Goal: Transaction & Acquisition: Book appointment/travel/reservation

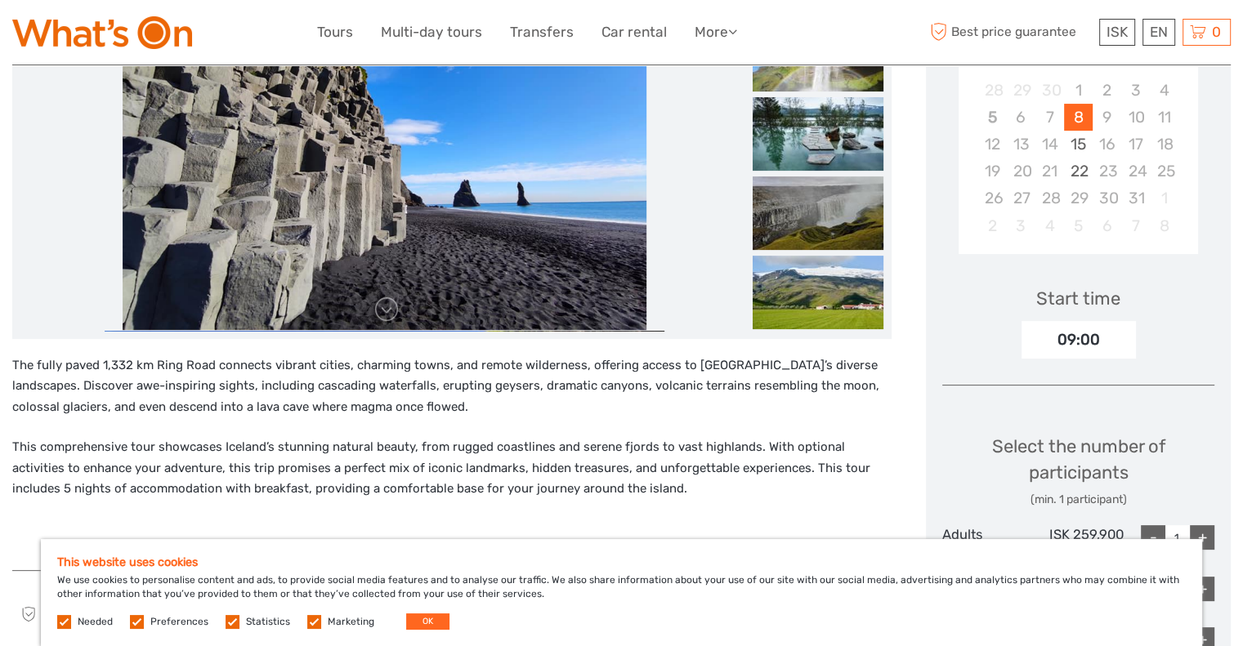
scroll to position [544, 0]
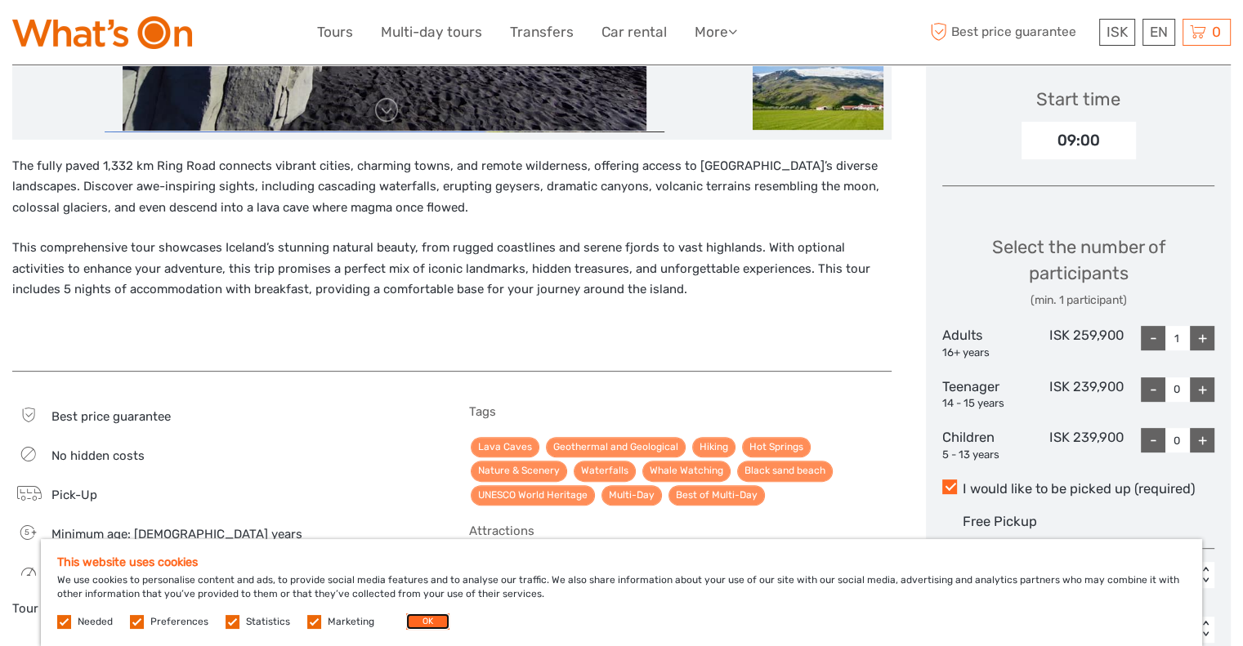
click at [417, 616] on button "OK" at bounding box center [427, 621] width 43 height 16
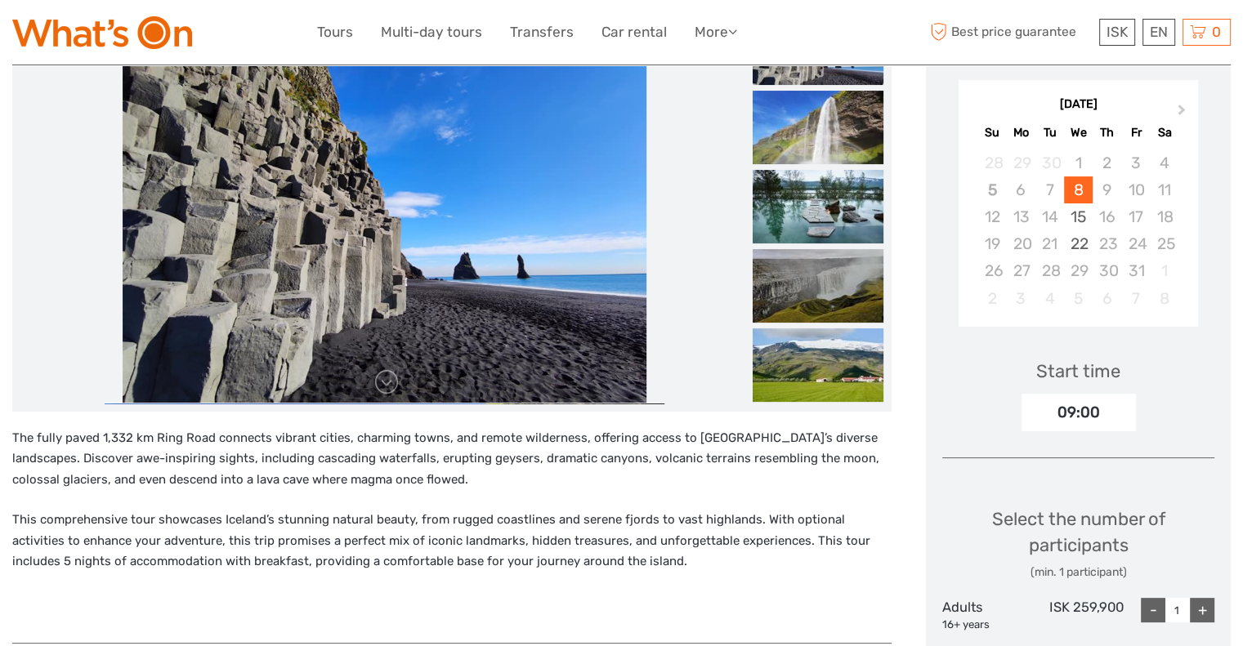
scroll to position [0, 0]
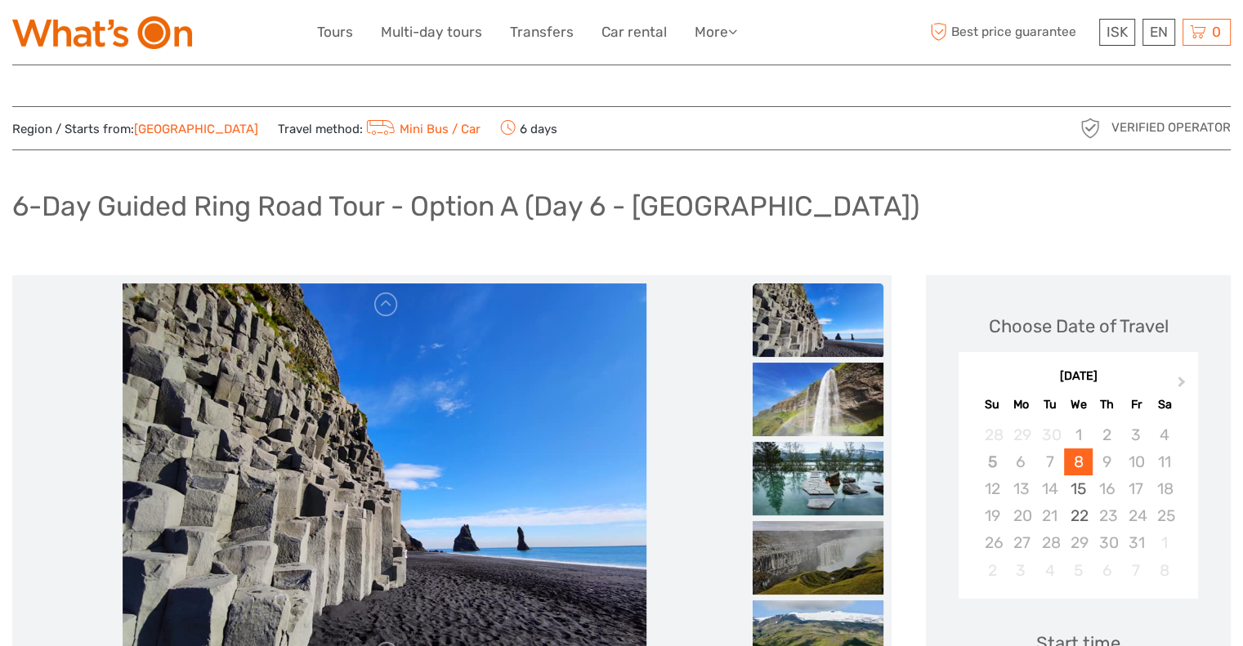
click at [791, 326] on img at bounding box center [817, 320] width 131 height 74
click at [814, 392] on img at bounding box center [817, 400] width 131 height 74
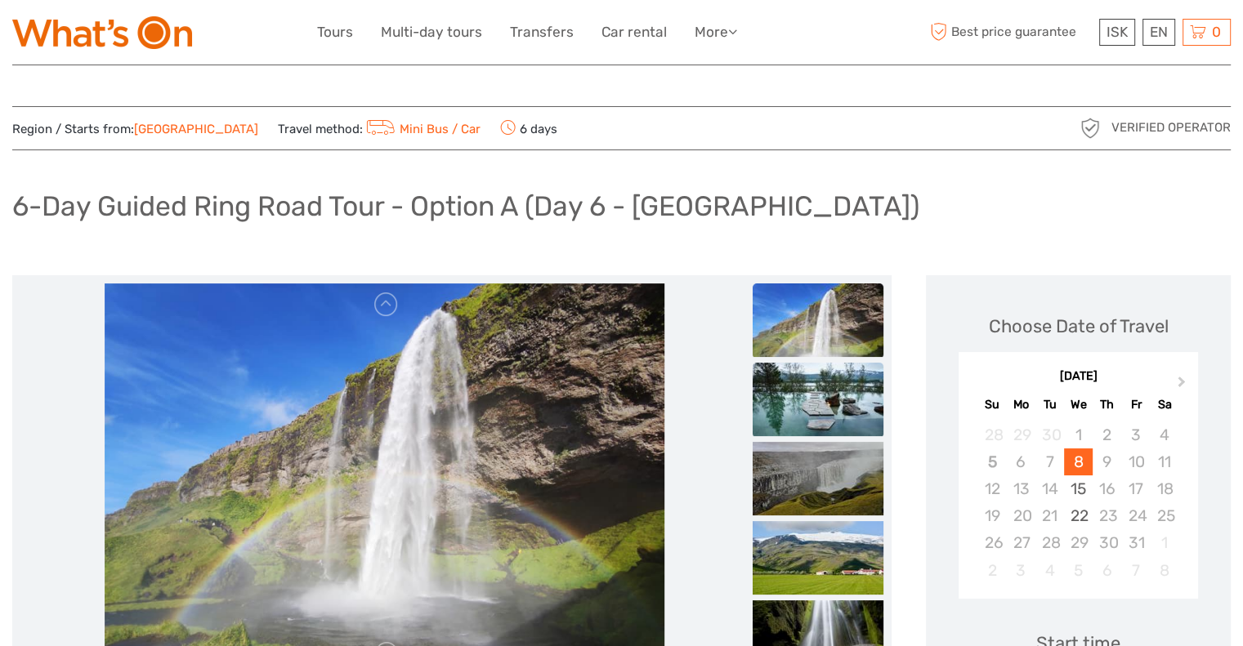
click at [814, 434] on img at bounding box center [817, 400] width 131 height 74
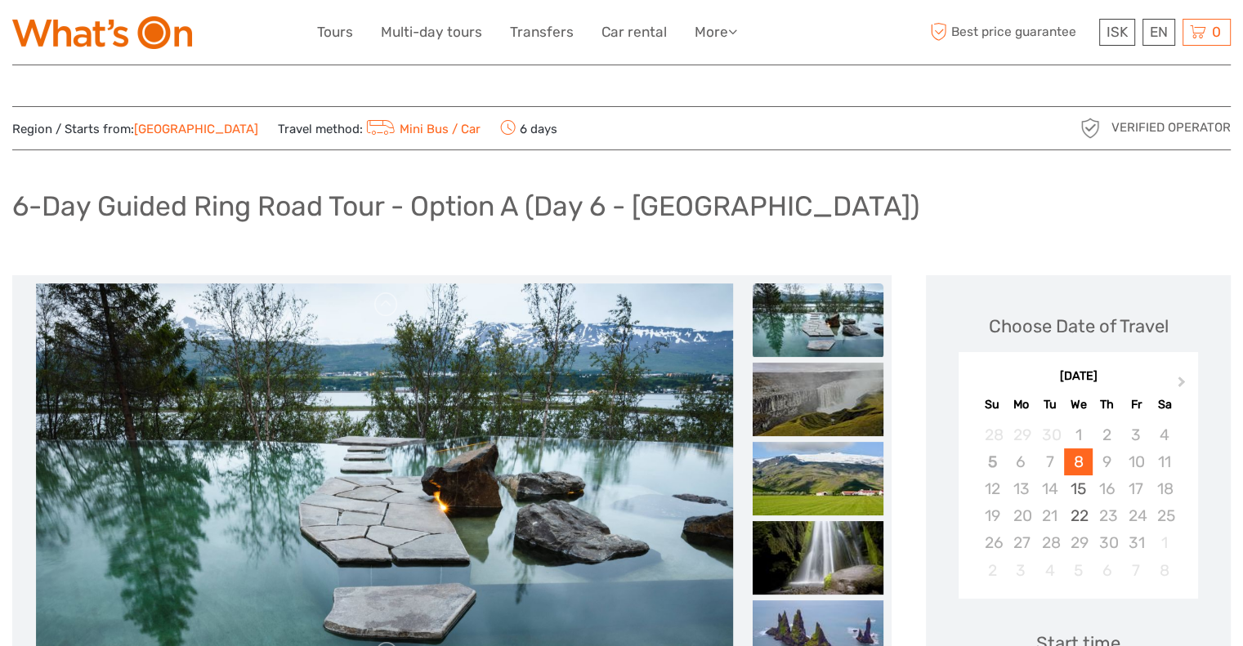
click at [815, 312] on img at bounding box center [817, 320] width 131 height 74
click at [814, 312] on img at bounding box center [817, 320] width 131 height 74
click at [815, 401] on img at bounding box center [817, 400] width 131 height 74
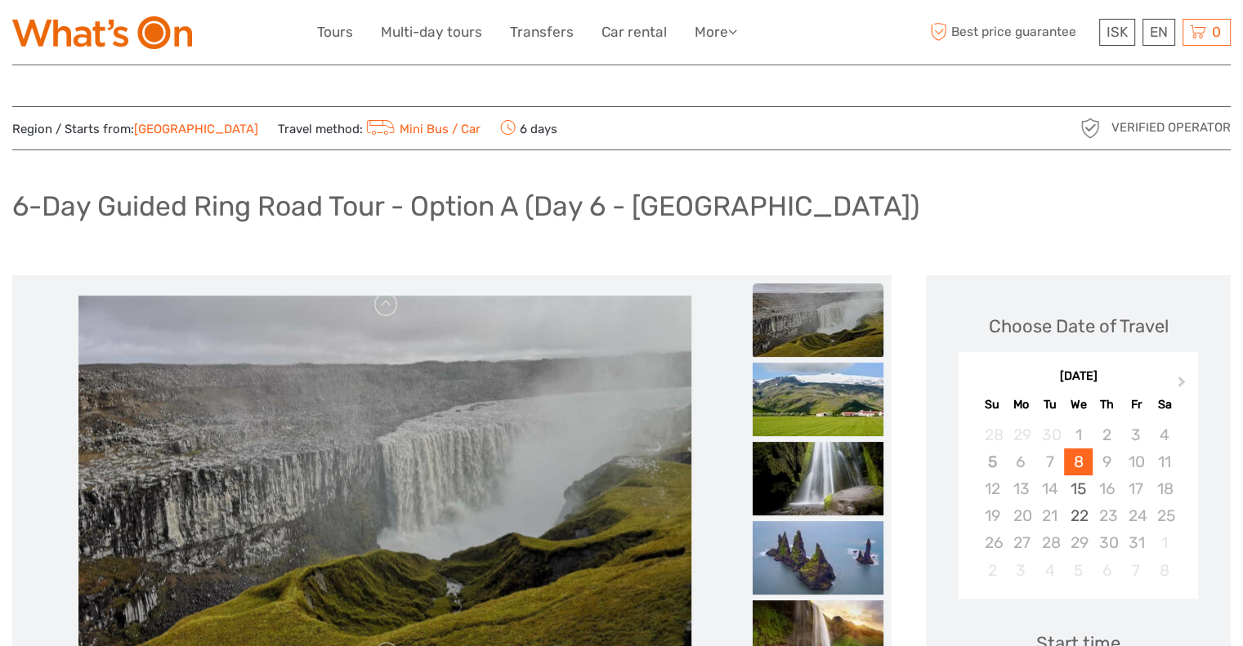
click at [810, 340] on img at bounding box center [817, 320] width 131 height 74
click at [823, 414] on img at bounding box center [817, 400] width 131 height 74
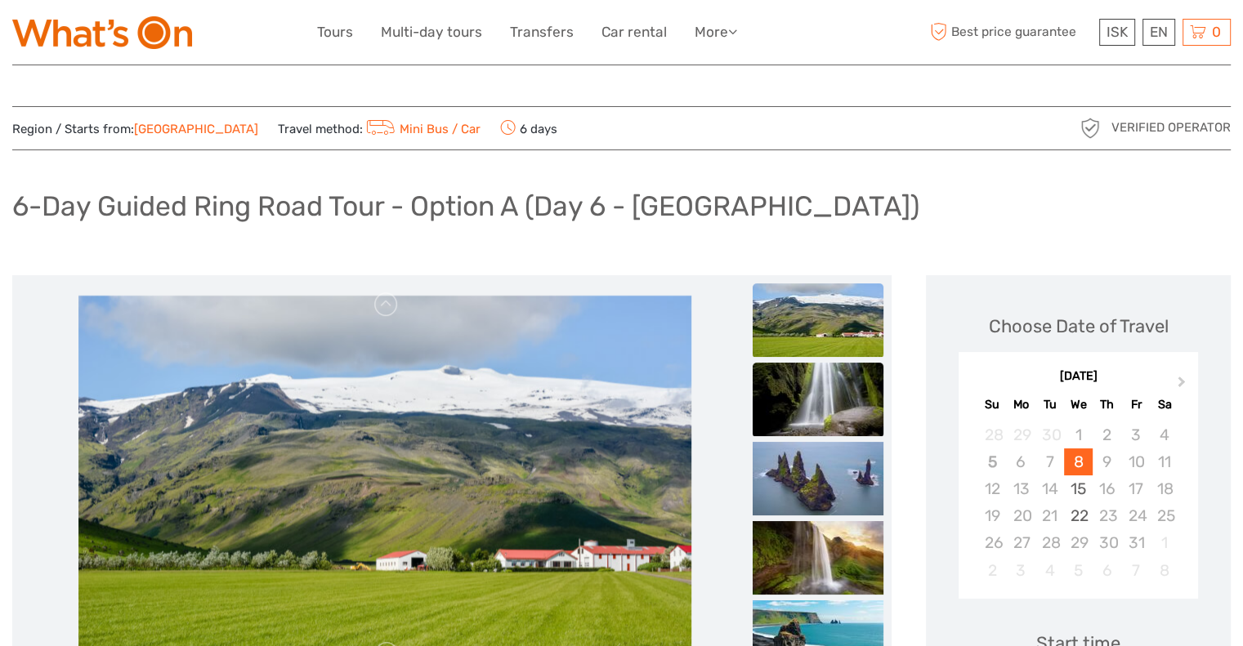
click at [821, 409] on img at bounding box center [817, 400] width 131 height 74
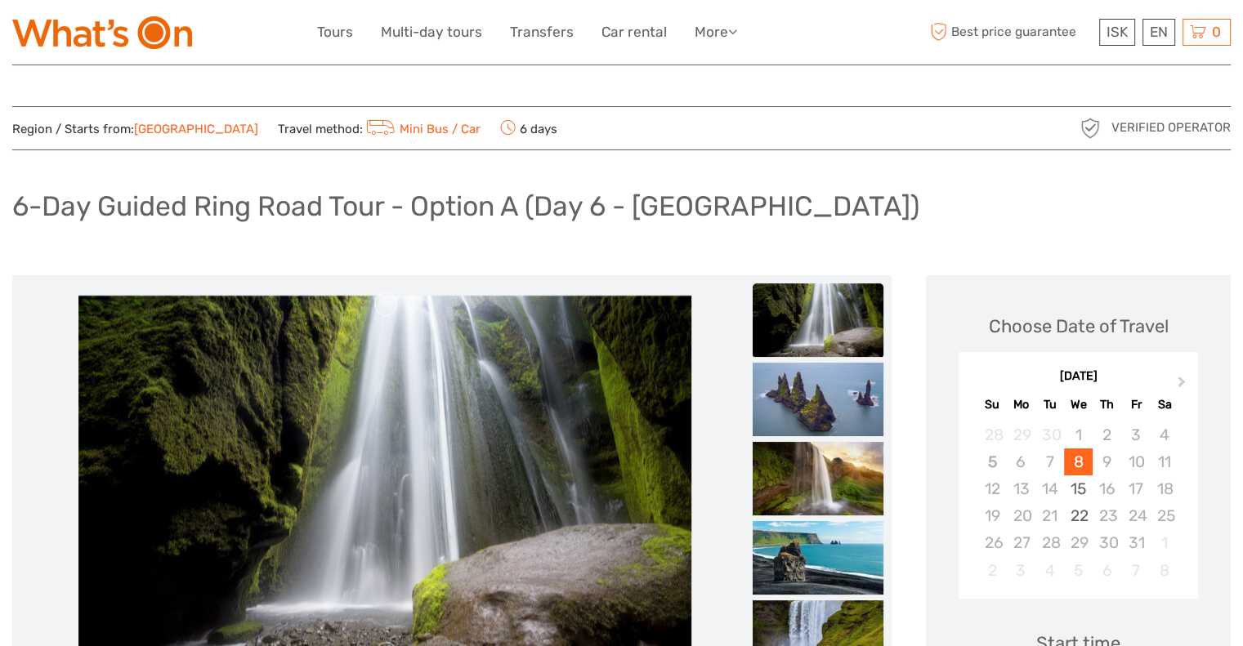
click at [821, 409] on img at bounding box center [817, 400] width 131 height 74
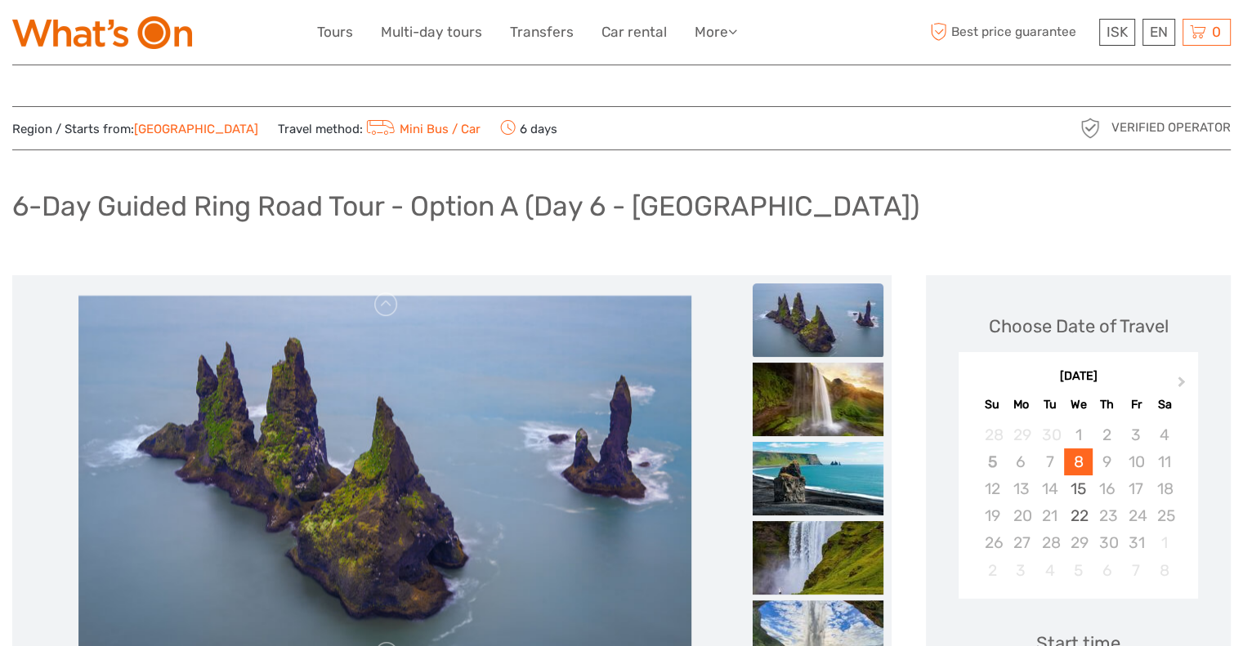
click at [821, 409] on img at bounding box center [817, 400] width 131 height 74
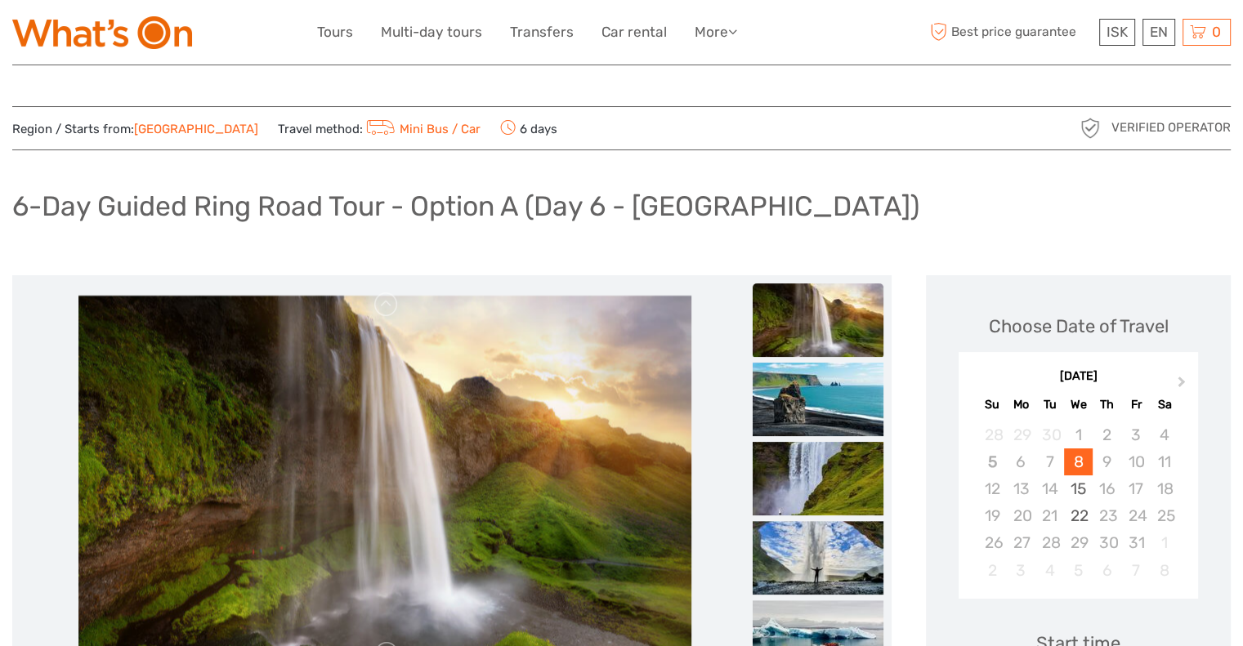
click at [812, 317] on img at bounding box center [817, 320] width 131 height 74
click at [833, 469] on img at bounding box center [817, 479] width 131 height 74
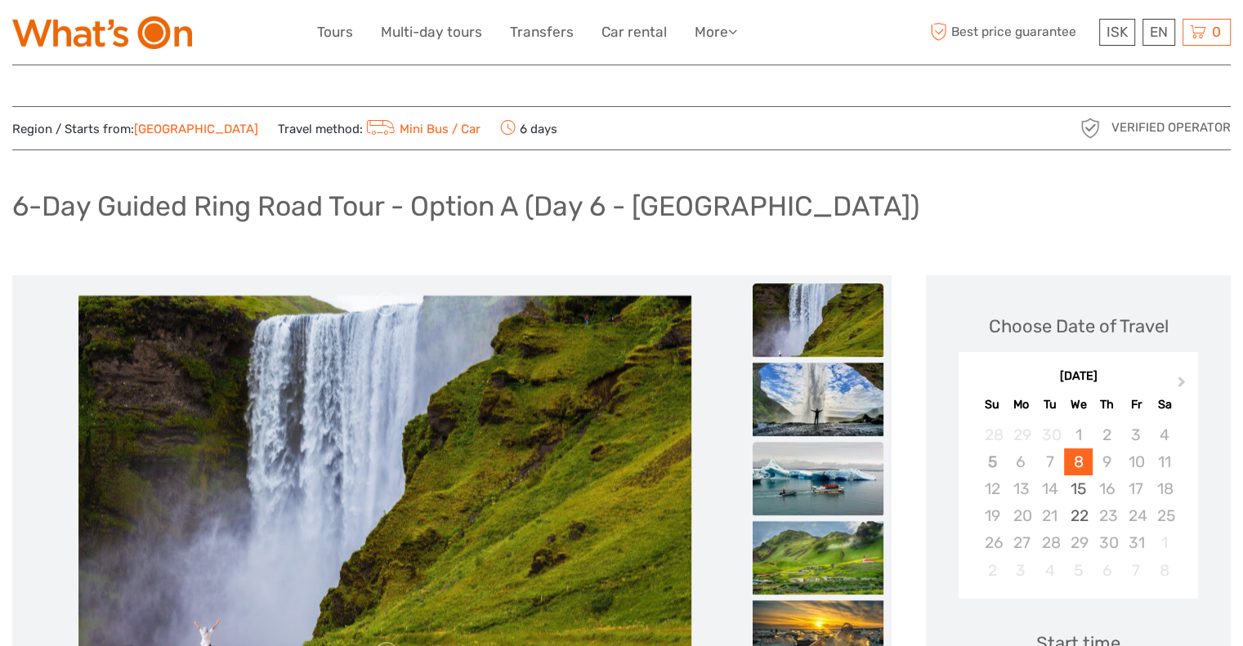
click at [833, 470] on img at bounding box center [817, 479] width 131 height 74
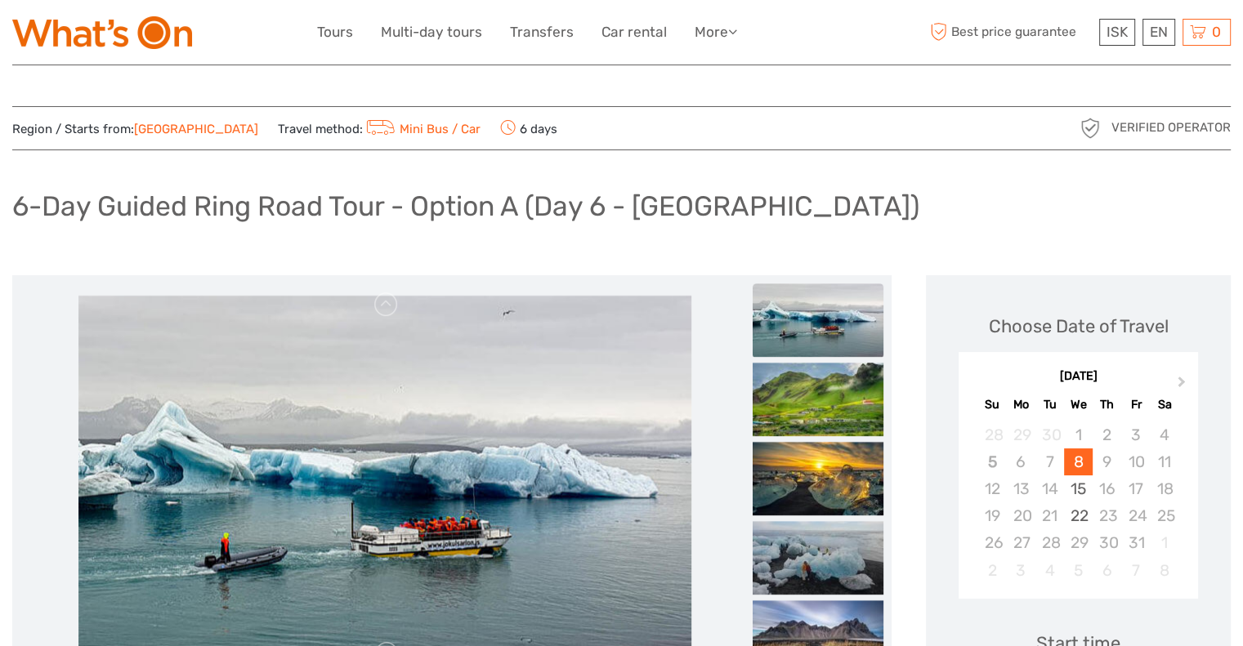
click at [833, 470] on img at bounding box center [817, 479] width 131 height 74
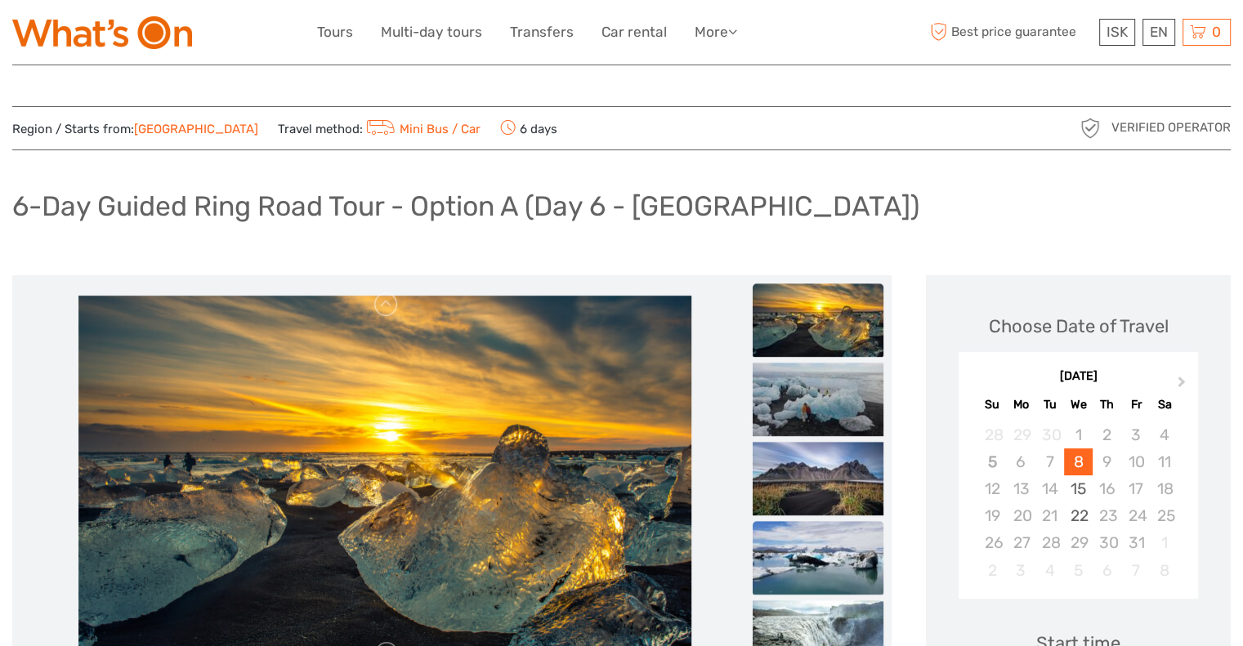
click at [823, 525] on img at bounding box center [817, 558] width 131 height 74
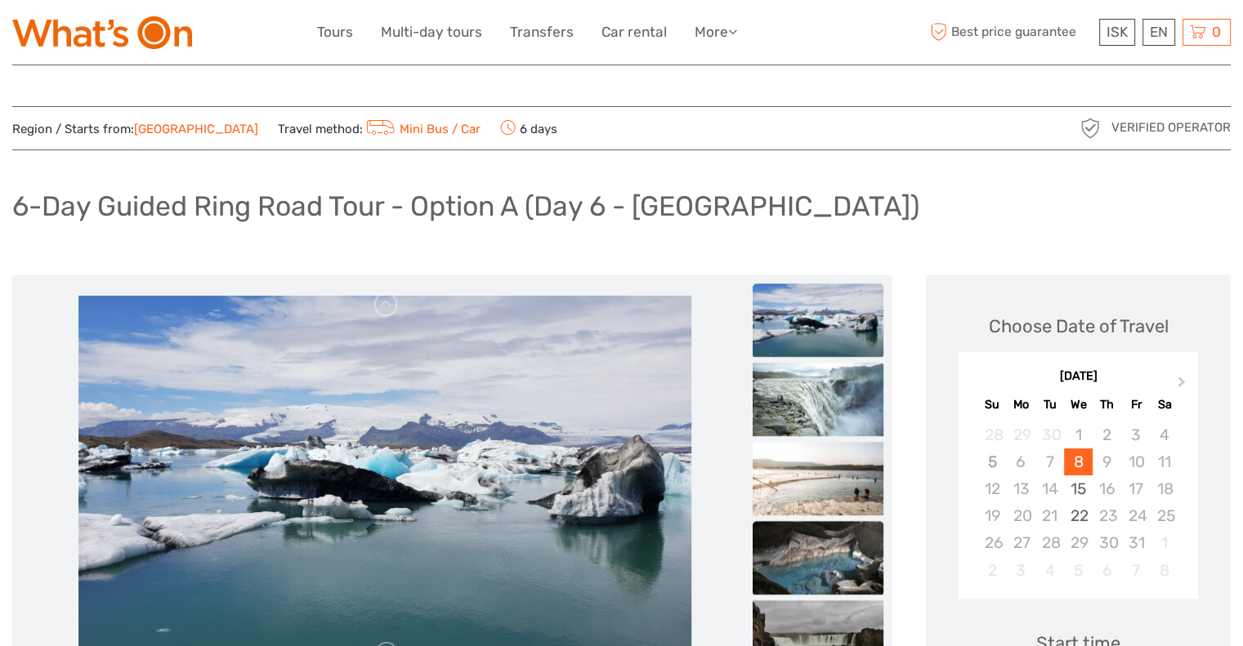
click at [833, 543] on img at bounding box center [817, 558] width 131 height 74
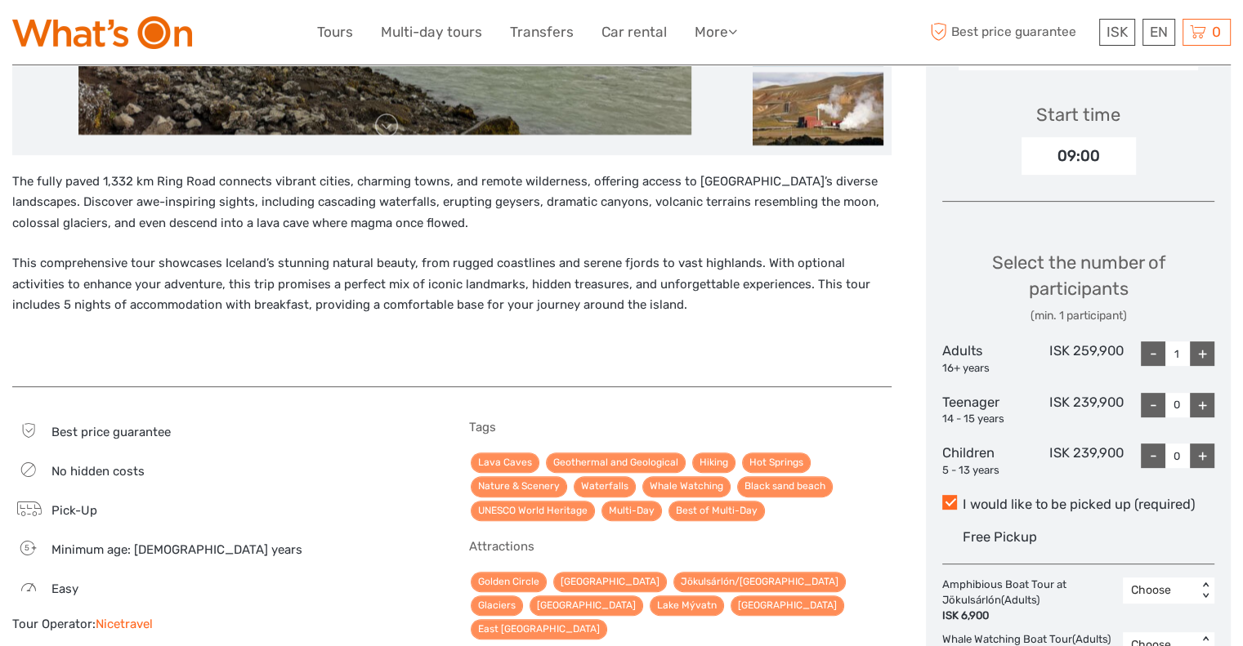
scroll to position [466, 0]
